Goal: Check status: Check status

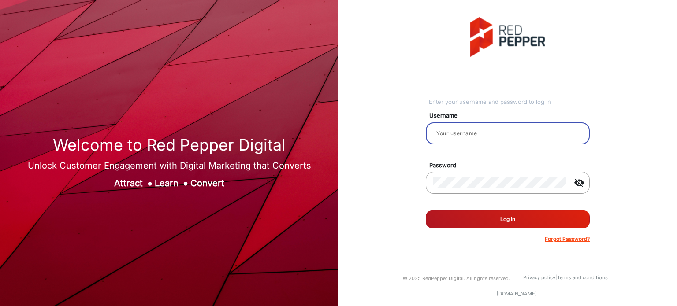
click at [518, 132] on input "email" at bounding box center [508, 133] width 150 height 11
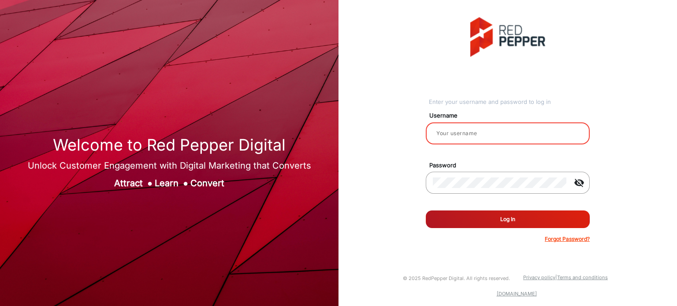
type input "Rachael"
click at [500, 223] on button "Log In" at bounding box center [508, 220] width 164 height 18
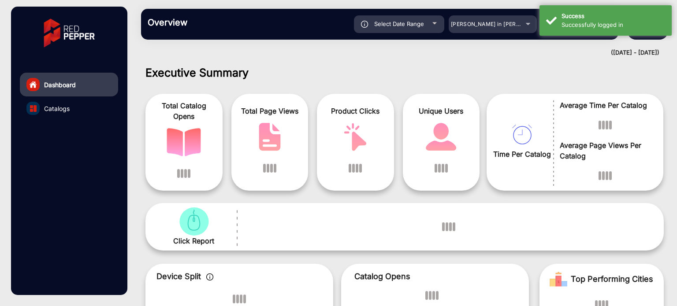
scroll to position [7, 0]
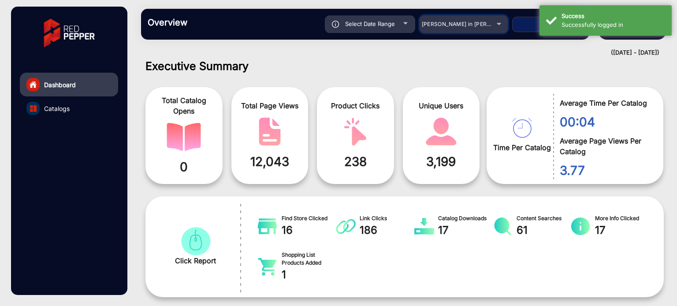
click at [487, 28] on div "[PERSON_NAME] in [PERSON_NAME]" at bounding box center [457, 24] width 70 height 11
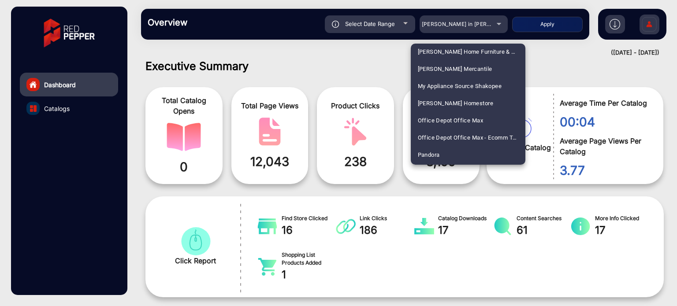
scroll to position [1579, 0]
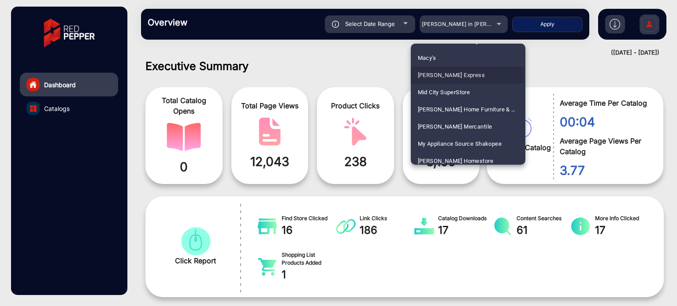
click at [464, 74] on span "[PERSON_NAME] Express" at bounding box center [451, 75] width 67 height 17
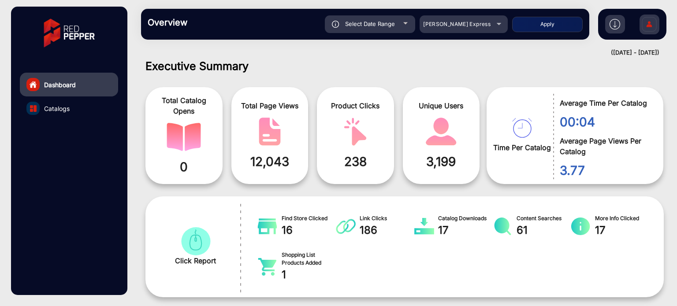
click at [539, 28] on button "Apply" at bounding box center [547, 24] width 70 height 15
type input "[DATE]"
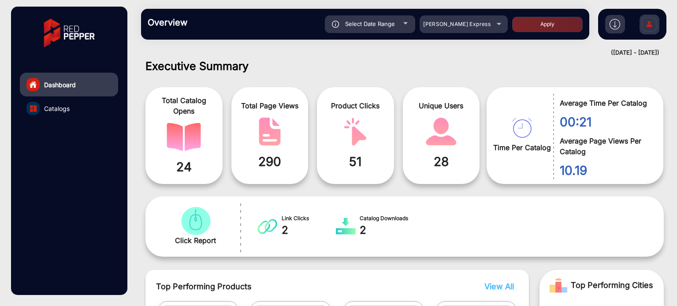
click at [394, 21] on span "Select Date Range" at bounding box center [370, 23] width 50 height 7
type input "[DATE]"
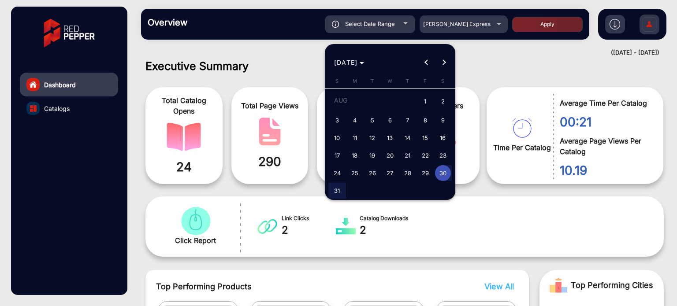
click at [336, 152] on span "17" at bounding box center [337, 156] width 16 height 16
type input "[DATE]"
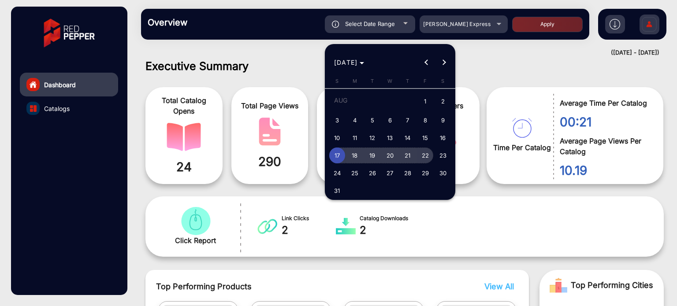
click at [425, 153] on span "22" at bounding box center [425, 156] width 16 height 16
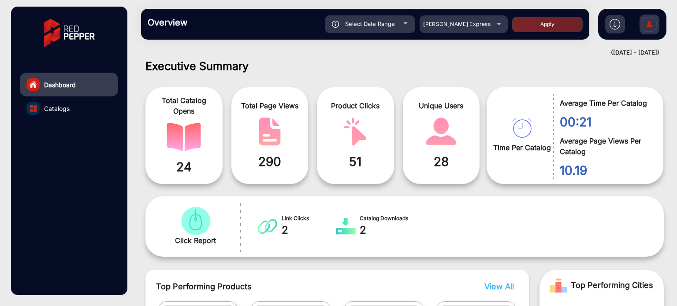
type input "[DATE]"
click at [552, 28] on button "Apply" at bounding box center [547, 24] width 70 height 15
type input "[DATE]"
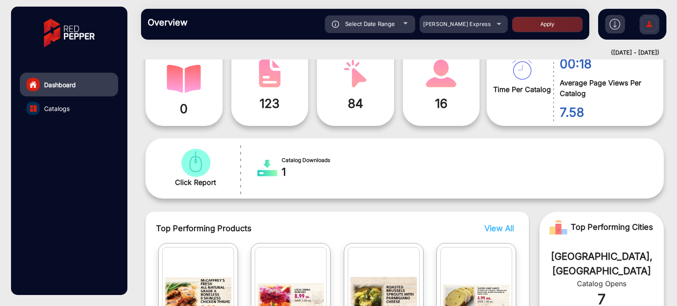
scroll to position [0, 0]
